Goal: Task Accomplishment & Management: Manage account settings

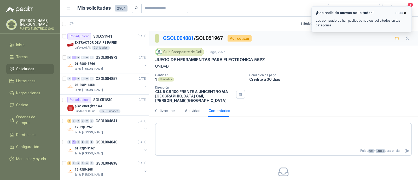
click at [406, 11] on icon "button" at bounding box center [405, 13] width 4 height 4
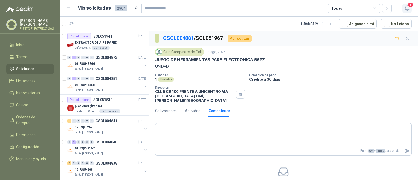
click at [406, 5] on icon "button" at bounding box center [407, 8] width 7 height 7
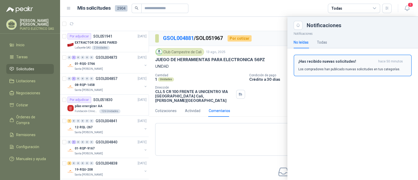
click at [340, 61] on h3 "¡Has recibido nuevas solicitudes!" at bounding box center [337, 61] width 78 height 4
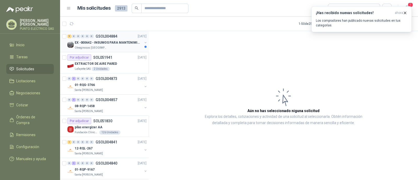
click at [116, 37] on p "GSOL004884" at bounding box center [107, 36] width 22 height 4
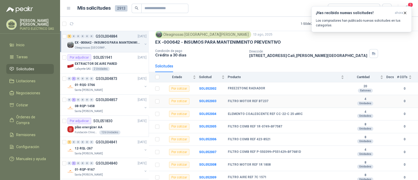
scroll to position [33, 0]
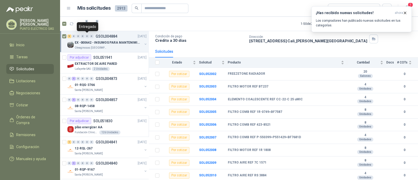
click at [94, 25] on div "Entregado" at bounding box center [87, 26] width 21 height 9
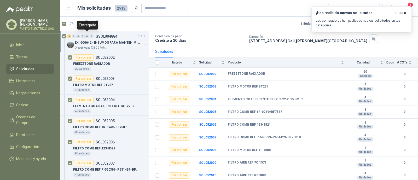
scroll to position [2, 0]
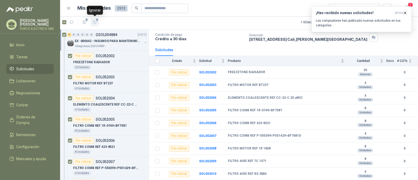
click at [97, 23] on icon "button" at bounding box center [95, 22] width 4 height 4
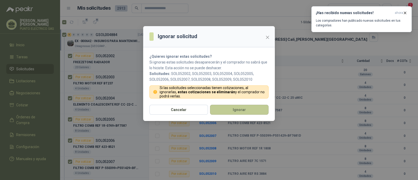
click at [241, 108] on button "Ignorar" at bounding box center [239, 110] width 59 height 10
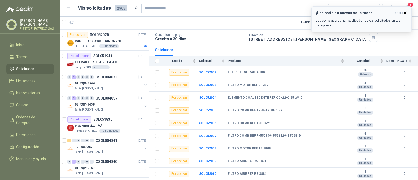
click at [405, 12] on icon "button" at bounding box center [405, 13] width 4 height 4
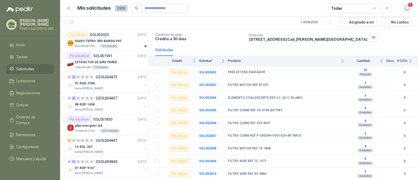
click at [411, 8] on button "1" at bounding box center [406, 8] width 9 height 9
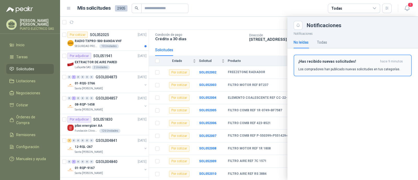
click at [362, 56] on button "¡Has recibido nuevas solicitudes! hace 9 minutos Los compradores han publicado …" at bounding box center [353, 66] width 118 height 22
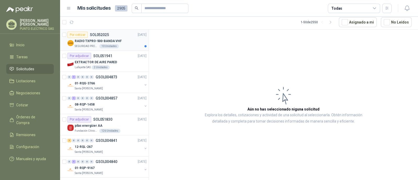
click at [120, 42] on div "RADIO TXPRO-500-BANDA VHF" at bounding box center [111, 41] width 72 height 6
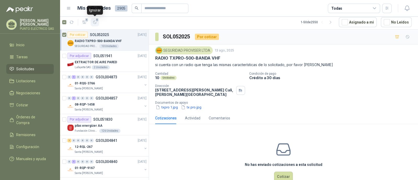
click at [96, 24] on icon "button" at bounding box center [95, 22] width 4 height 4
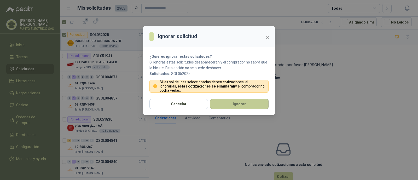
click at [236, 100] on button "Ignorar" at bounding box center [239, 104] width 59 height 10
